Goal: Find specific page/section: Find specific page/section

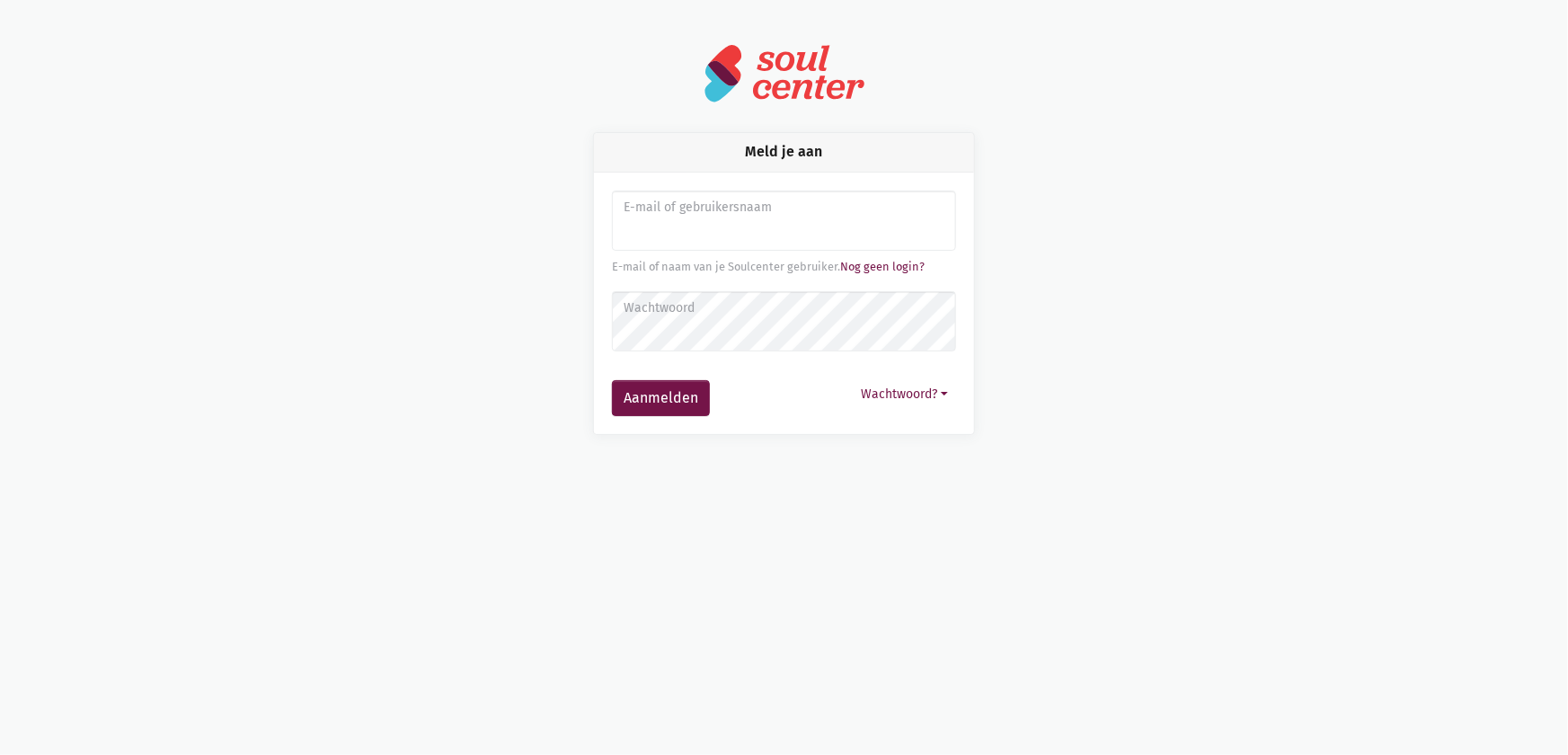
type input "sarahvds25@telenet.be"
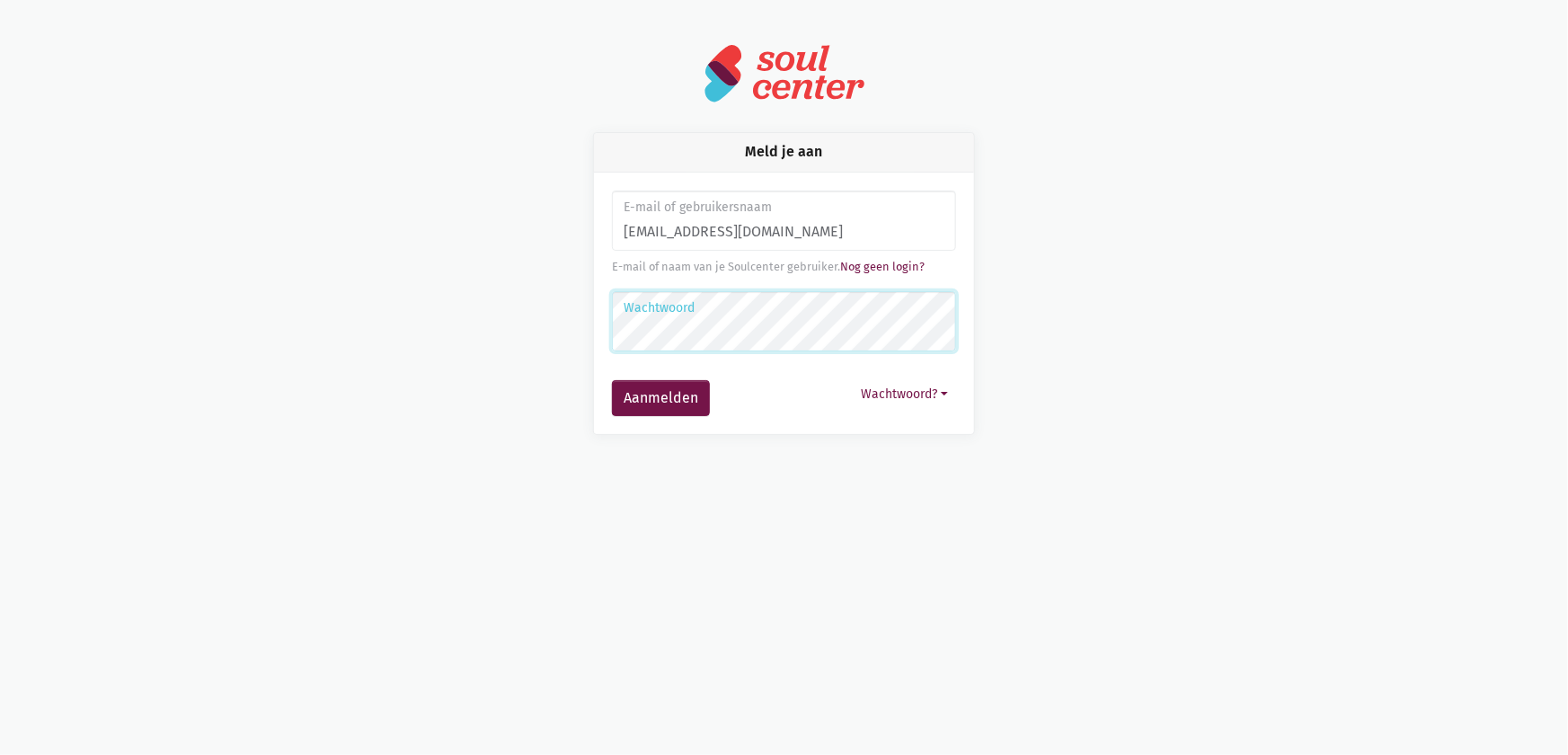
click at [612, 381] on button "Aanmelden" at bounding box center [661, 399] width 98 height 36
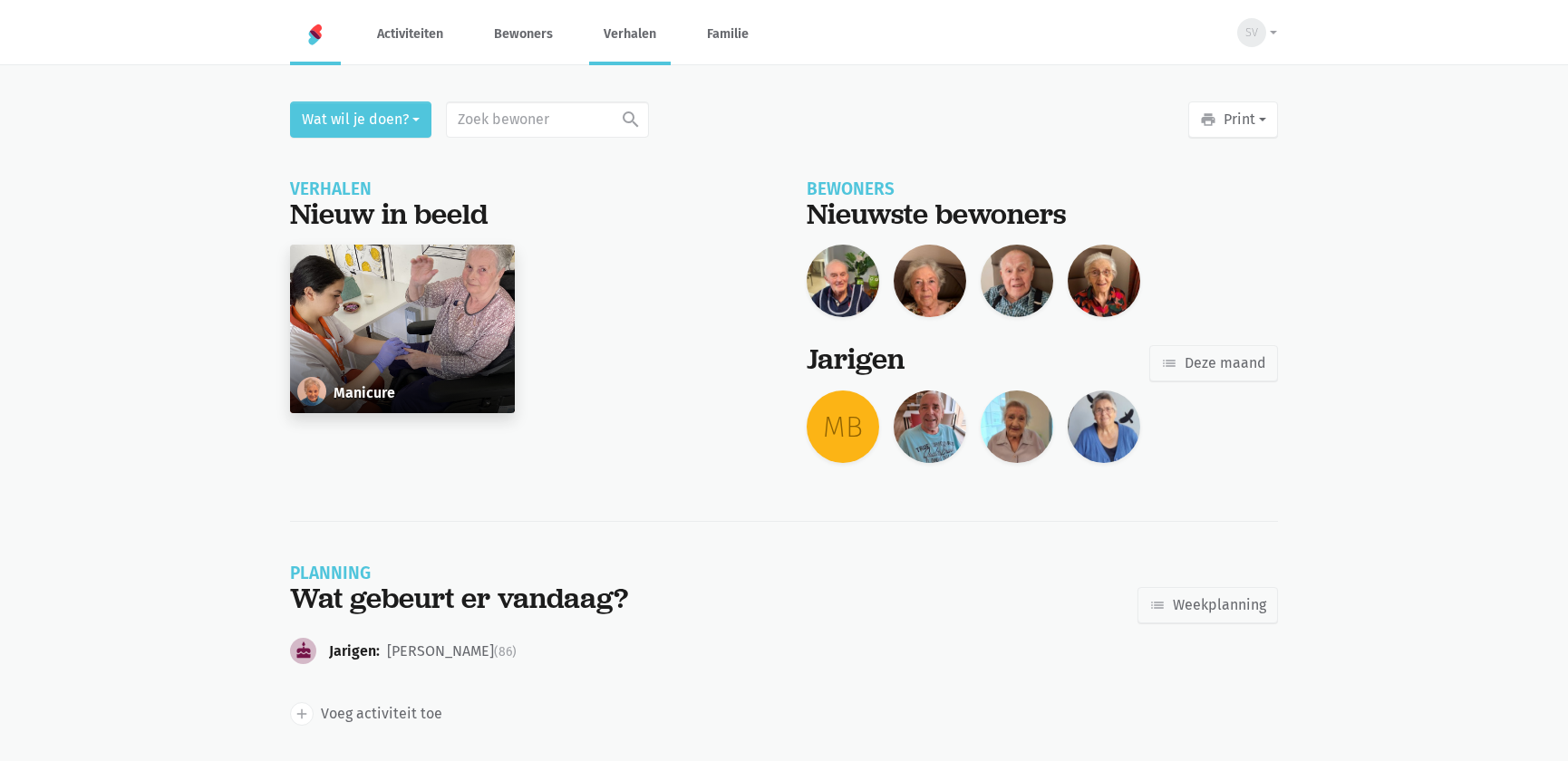
click at [614, 43] on link "Verhalen" at bounding box center [630, 34] width 81 height 60
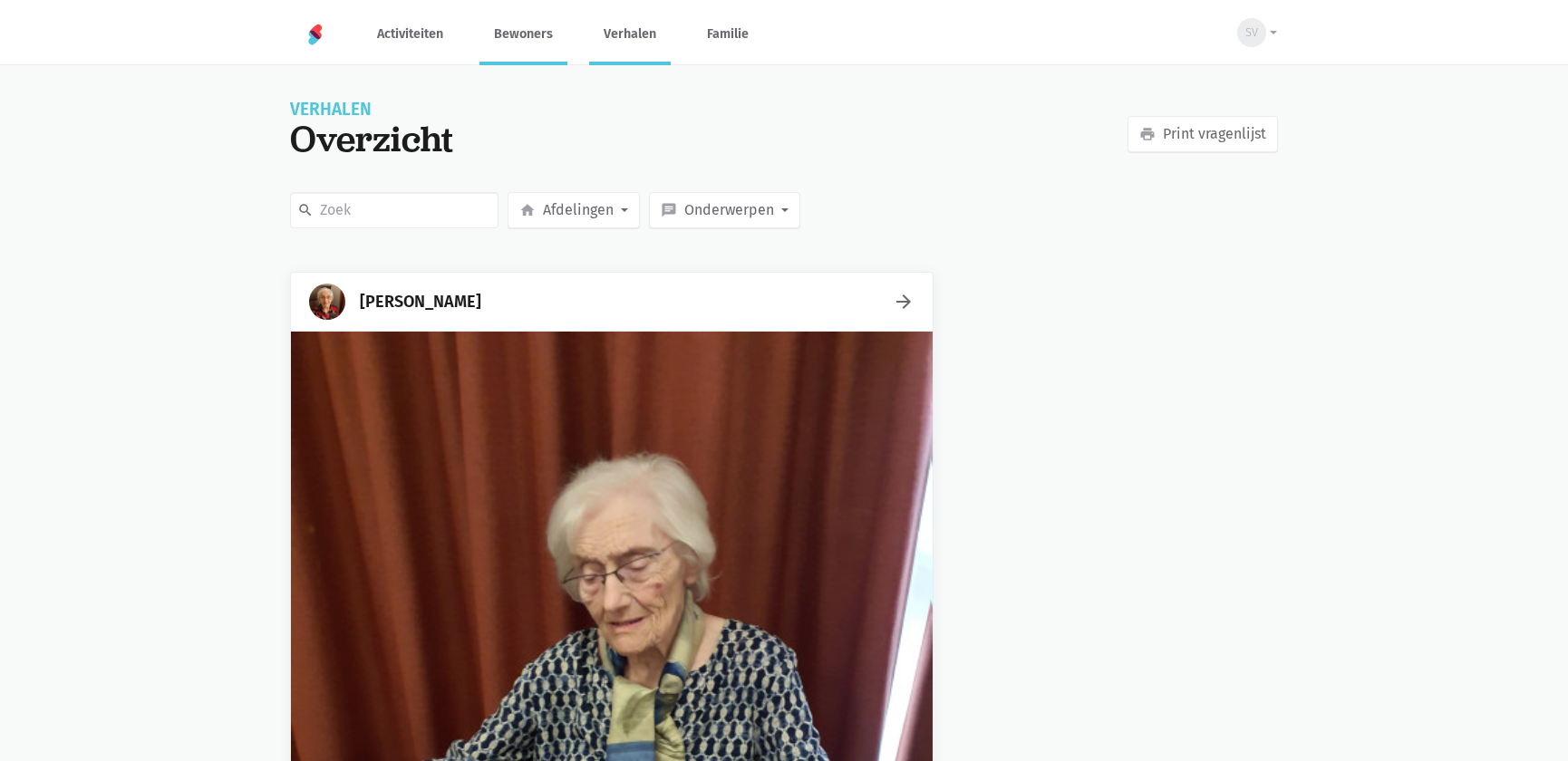
click at [520, 37] on link "Bewoners" at bounding box center [524, 34] width 88 height 60
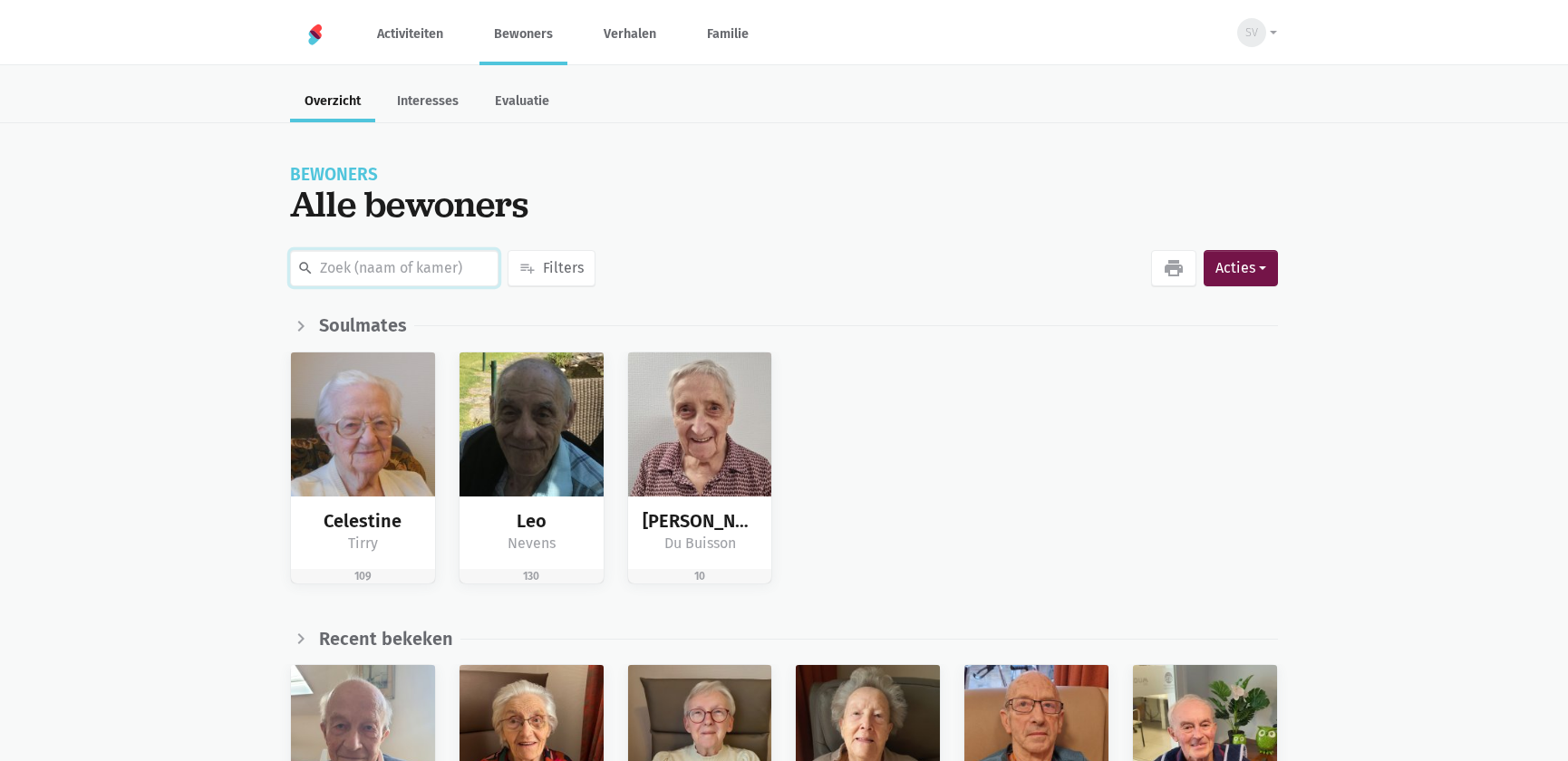
click at [456, 281] on input "text" at bounding box center [394, 269] width 208 height 37
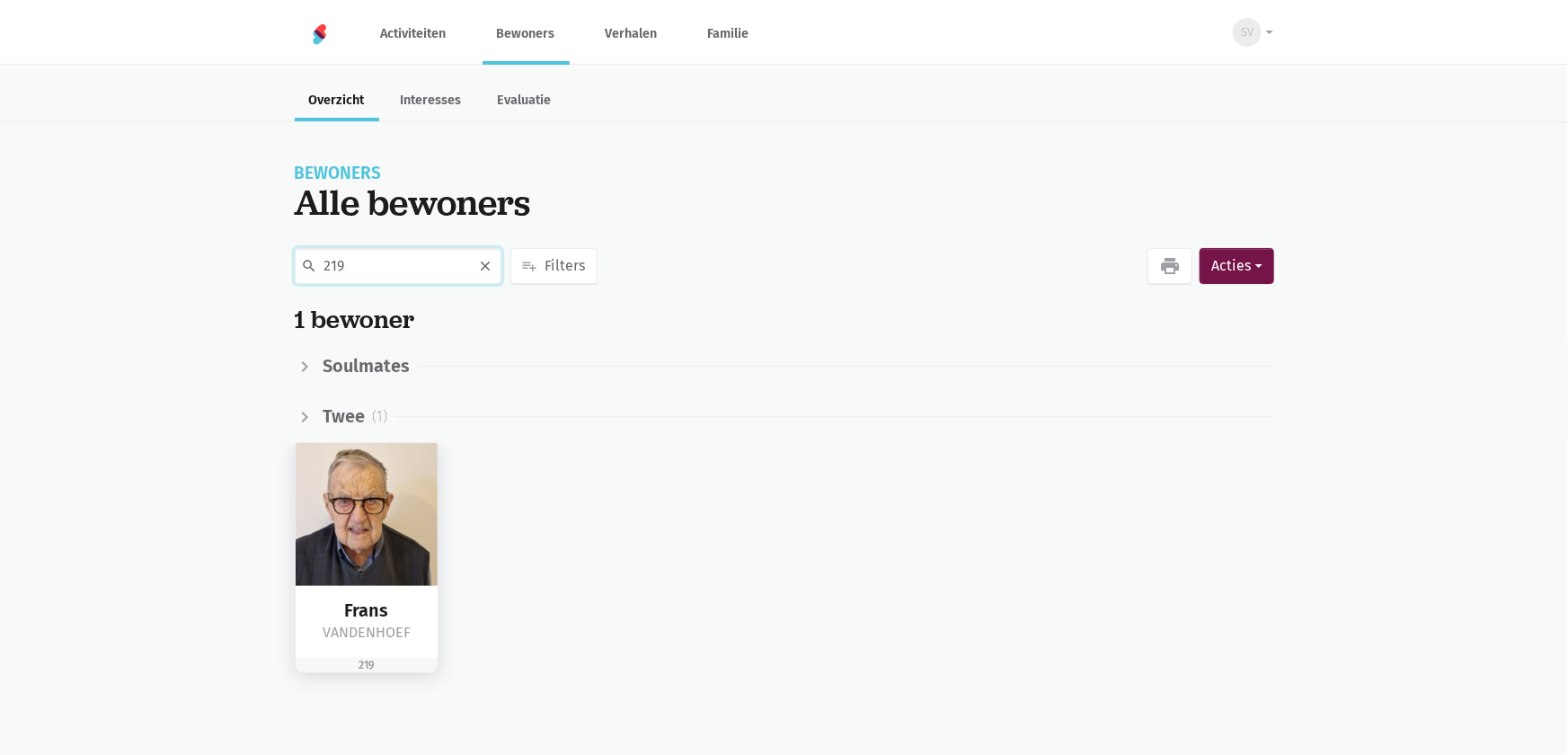
type input "219"
click at [407, 491] on img at bounding box center [367, 515] width 143 height 143
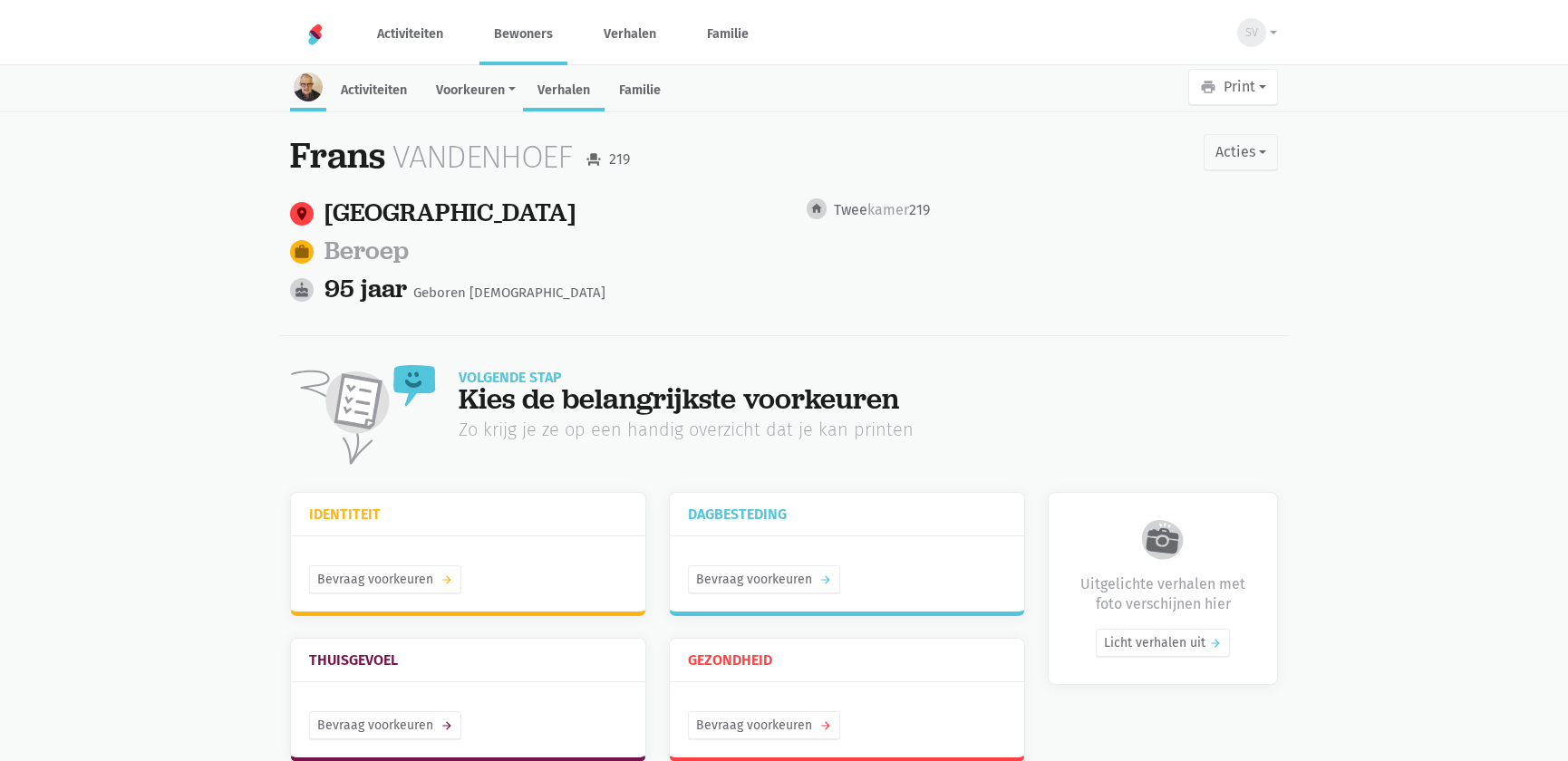
click at [564, 87] on link "Verhalen" at bounding box center [563, 91] width 81 height 39
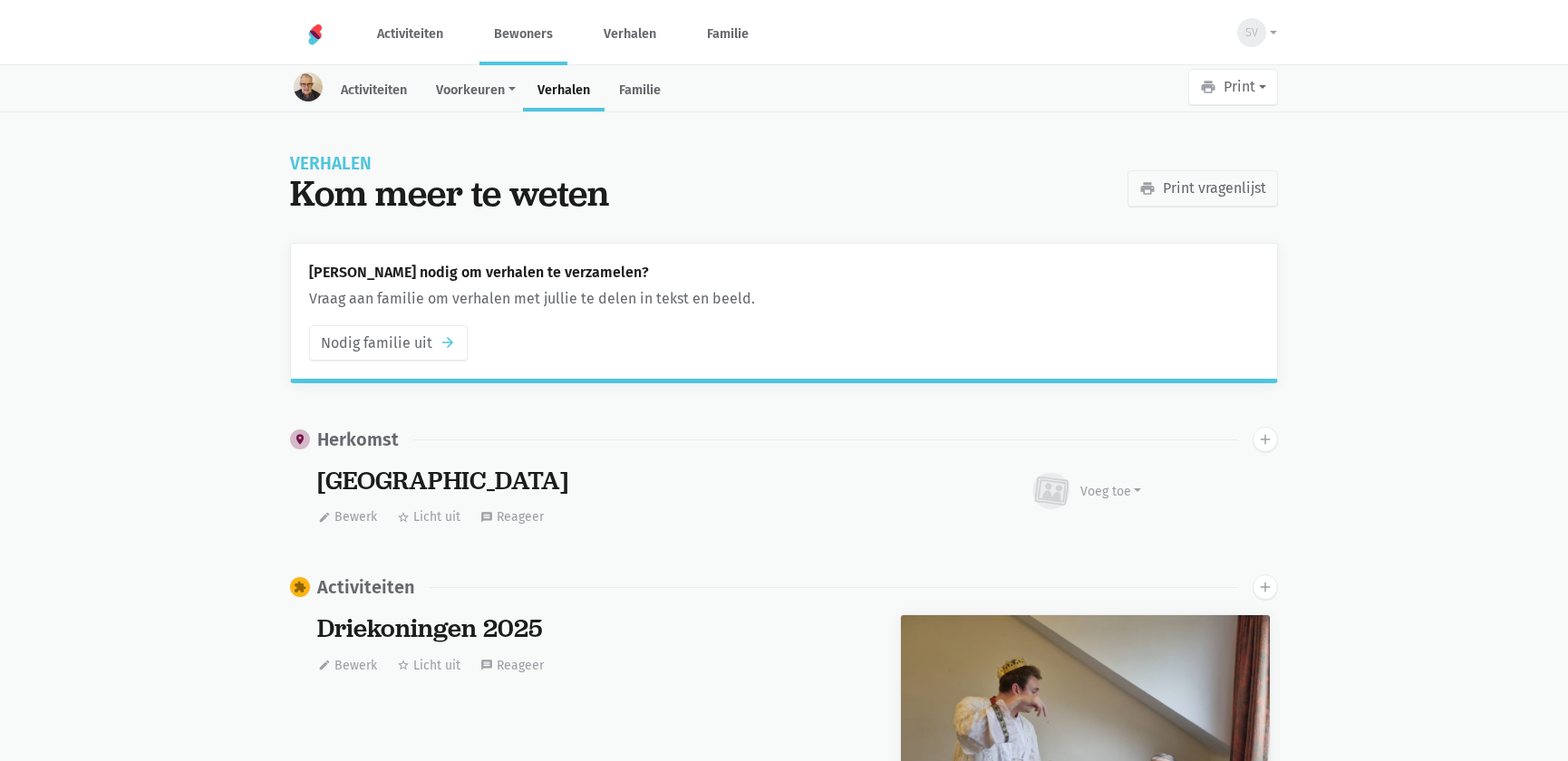
click at [539, 34] on link "Bewoners" at bounding box center [524, 34] width 88 height 60
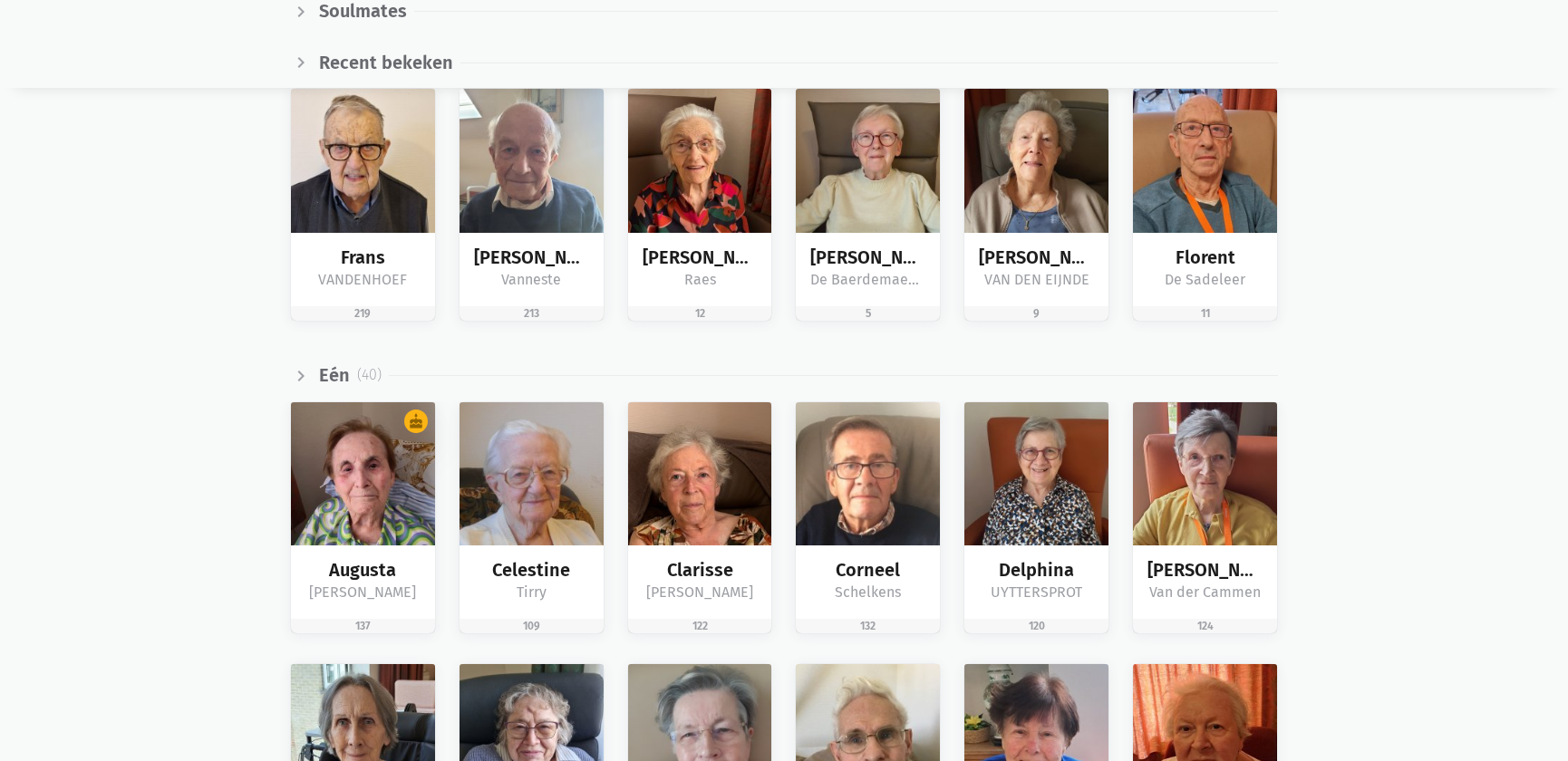
scroll to position [659, 0]
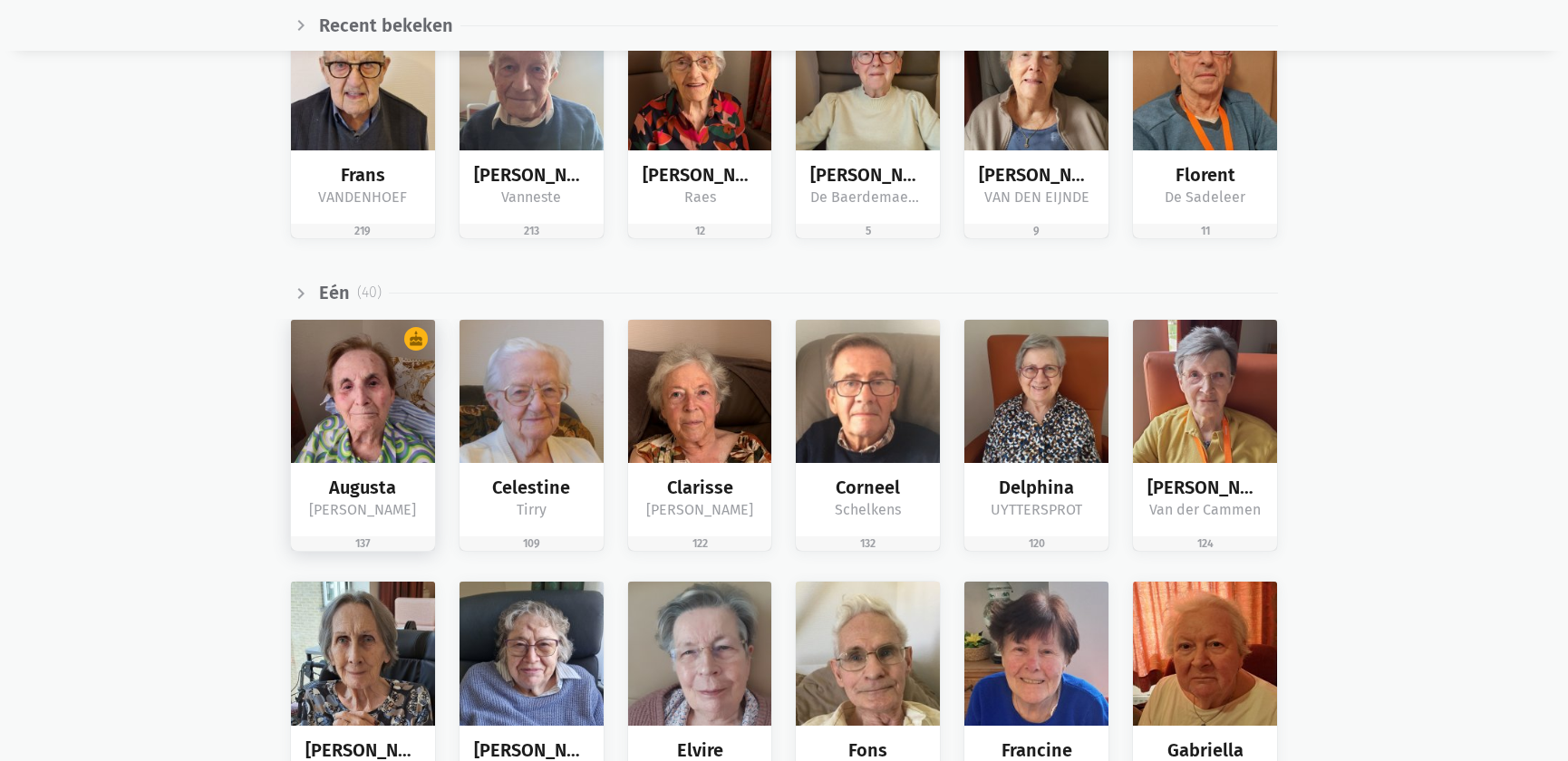
click at [408, 400] on img at bounding box center [363, 392] width 144 height 144
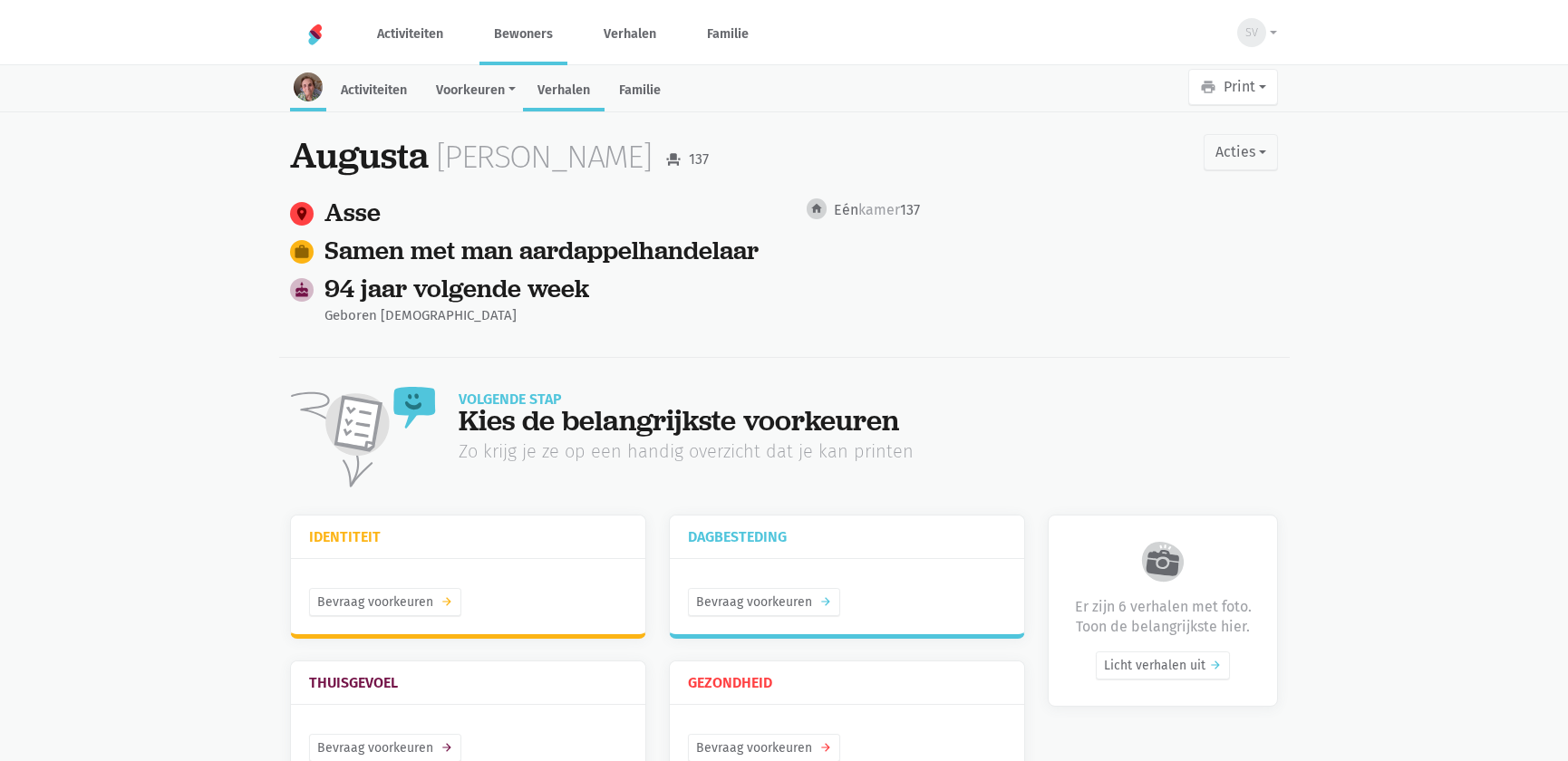
click at [552, 86] on link "Verhalen" at bounding box center [563, 91] width 81 height 39
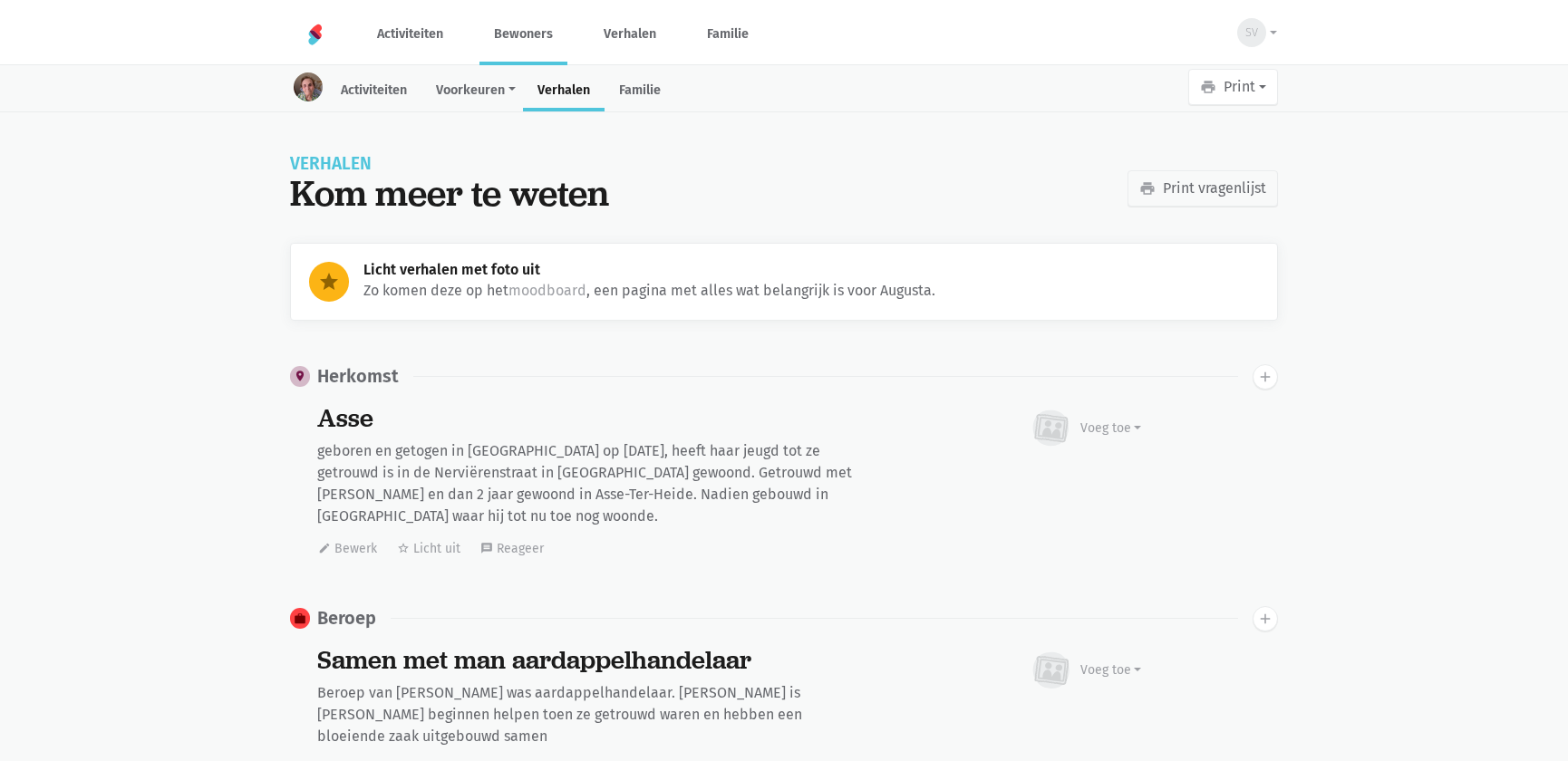
click at [532, 30] on link "Bewoners" at bounding box center [524, 34] width 88 height 60
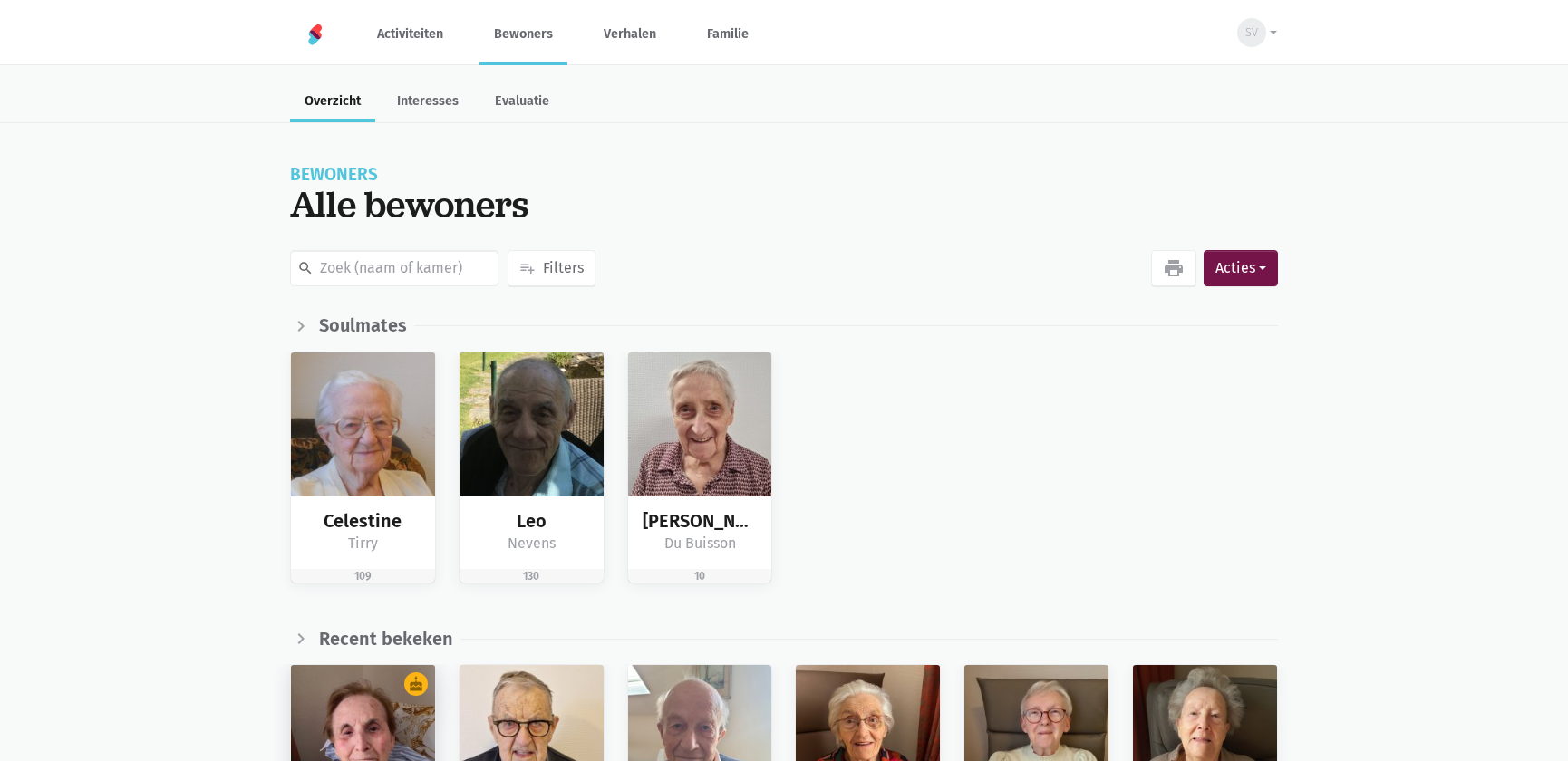
click at [385, 710] on img at bounding box center [363, 737] width 144 height 144
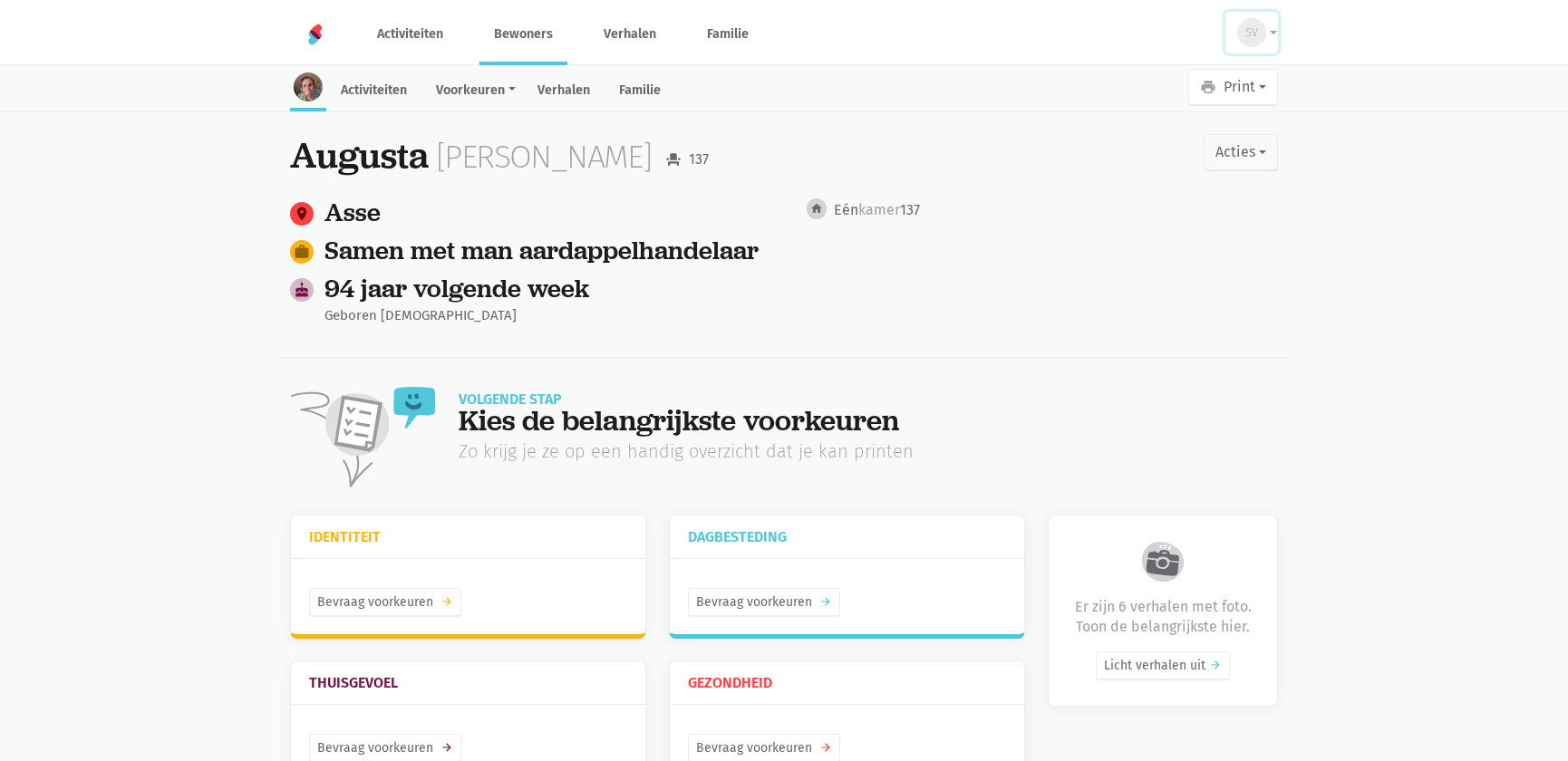
click at [1263, 26] on div "SV" at bounding box center [1252, 33] width 29 height 29
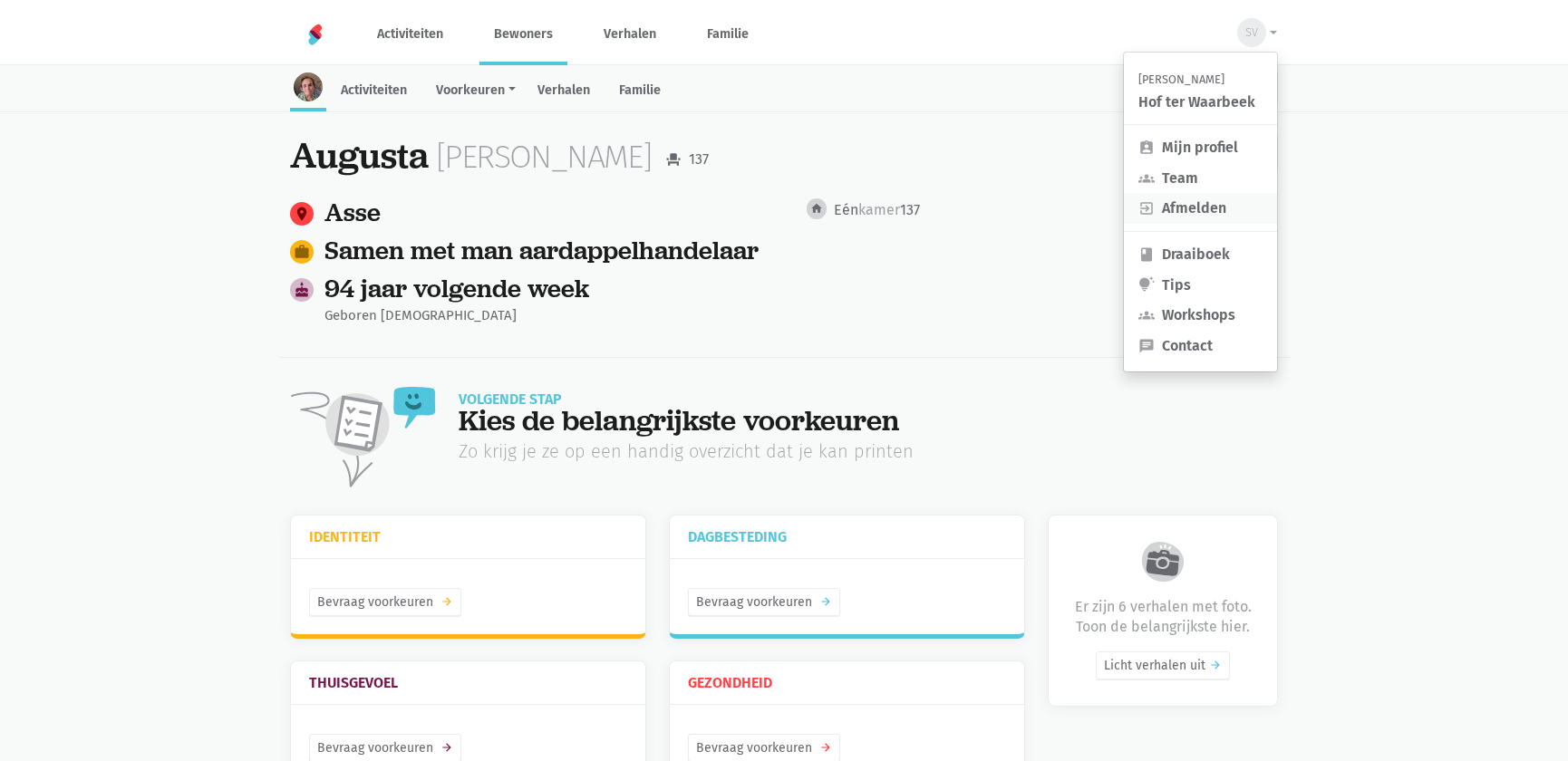
click at [1200, 202] on link "exit_to_app Afmelden" at bounding box center [1201, 208] width 154 height 31
